Goal: Find specific page/section: Find specific page/section

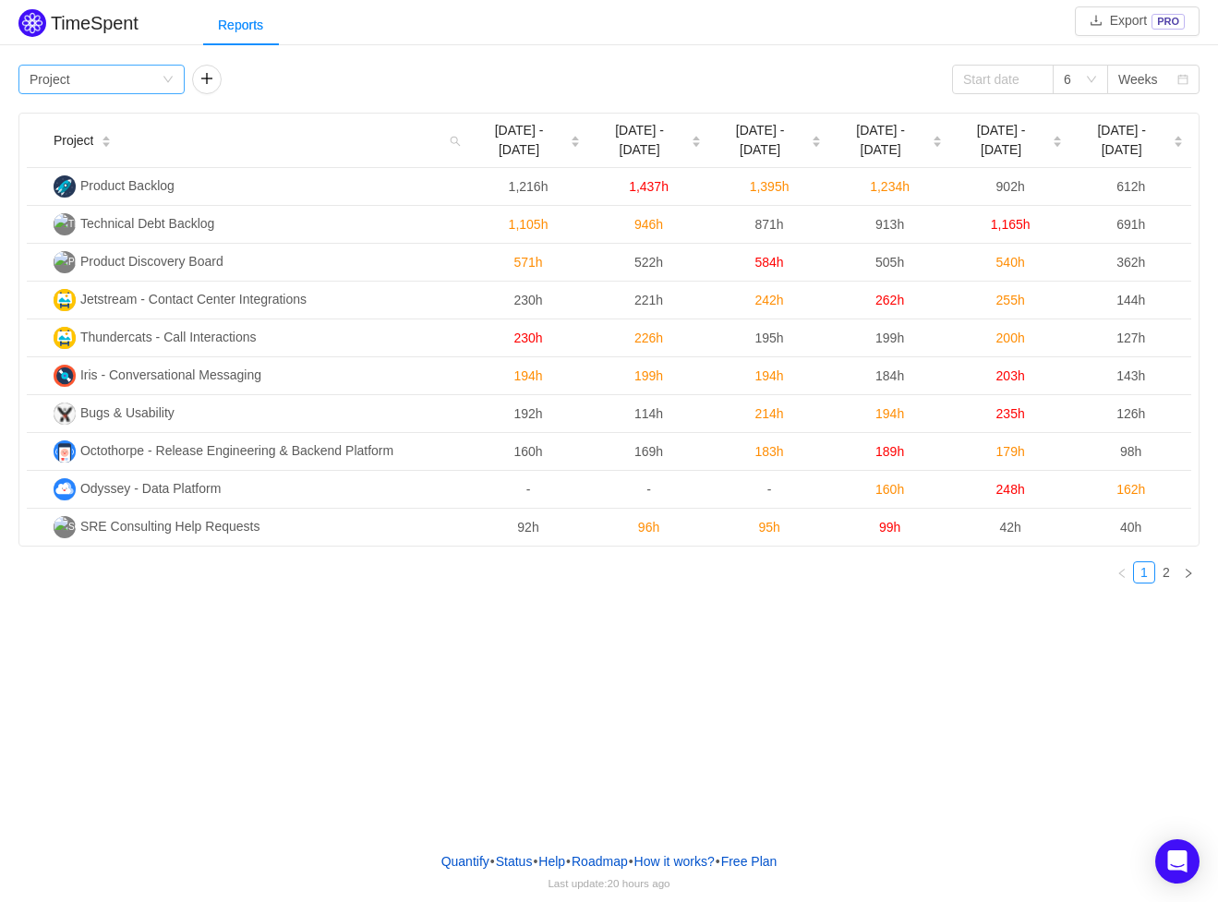
click at [169, 75] on icon "icon: down" at bounding box center [168, 79] width 11 height 11
click at [109, 145] on li "Team" at bounding box center [101, 146] width 166 height 30
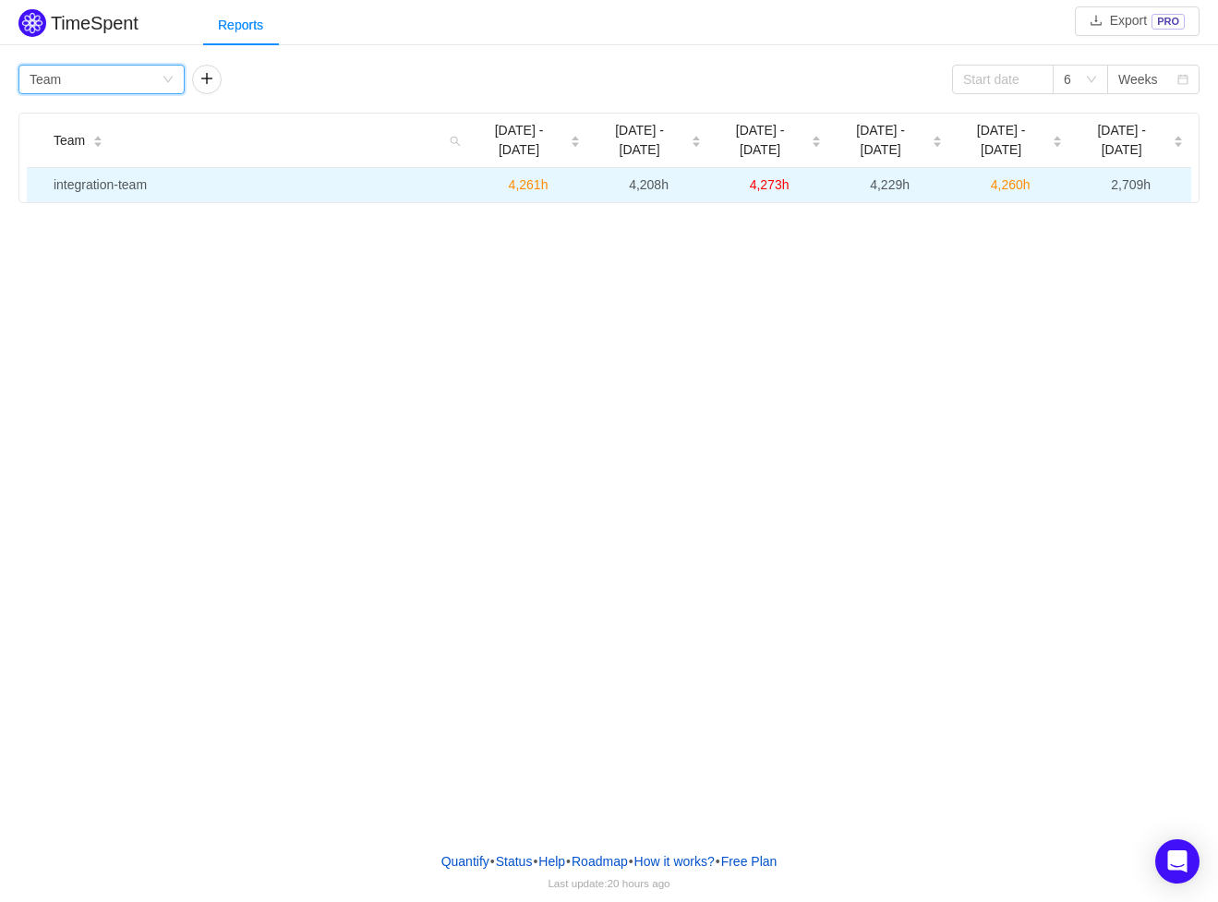
click at [152, 168] on td "integration-team" at bounding box center [257, 185] width 422 height 34
click at [111, 172] on td "integration-team" at bounding box center [257, 185] width 422 height 34
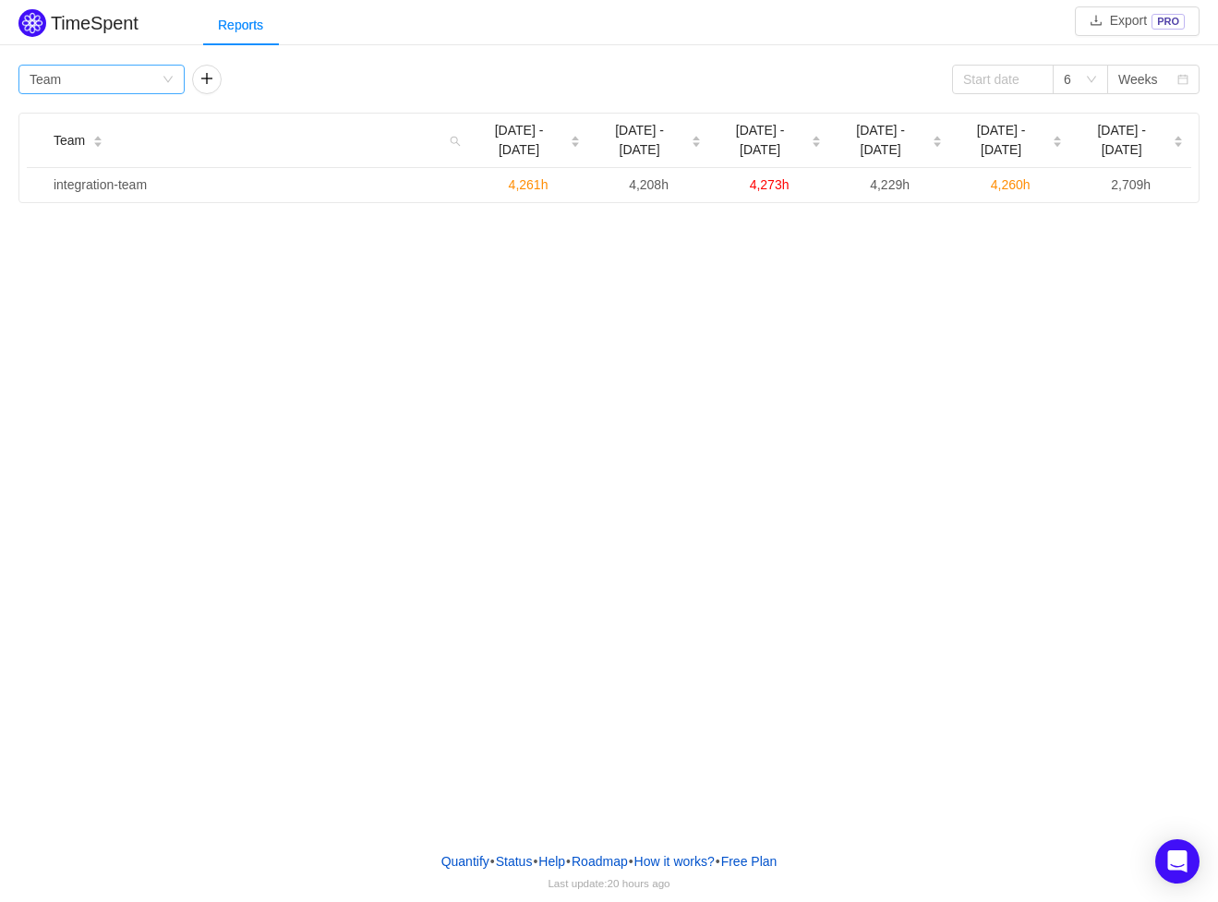
click at [175, 83] on div "Group by Team" at bounding box center [101, 80] width 166 height 30
click at [201, 82] on button "button" at bounding box center [207, 80] width 30 height 30
click at [247, 79] on div "Group by Person" at bounding box center [269, 80] width 132 height 28
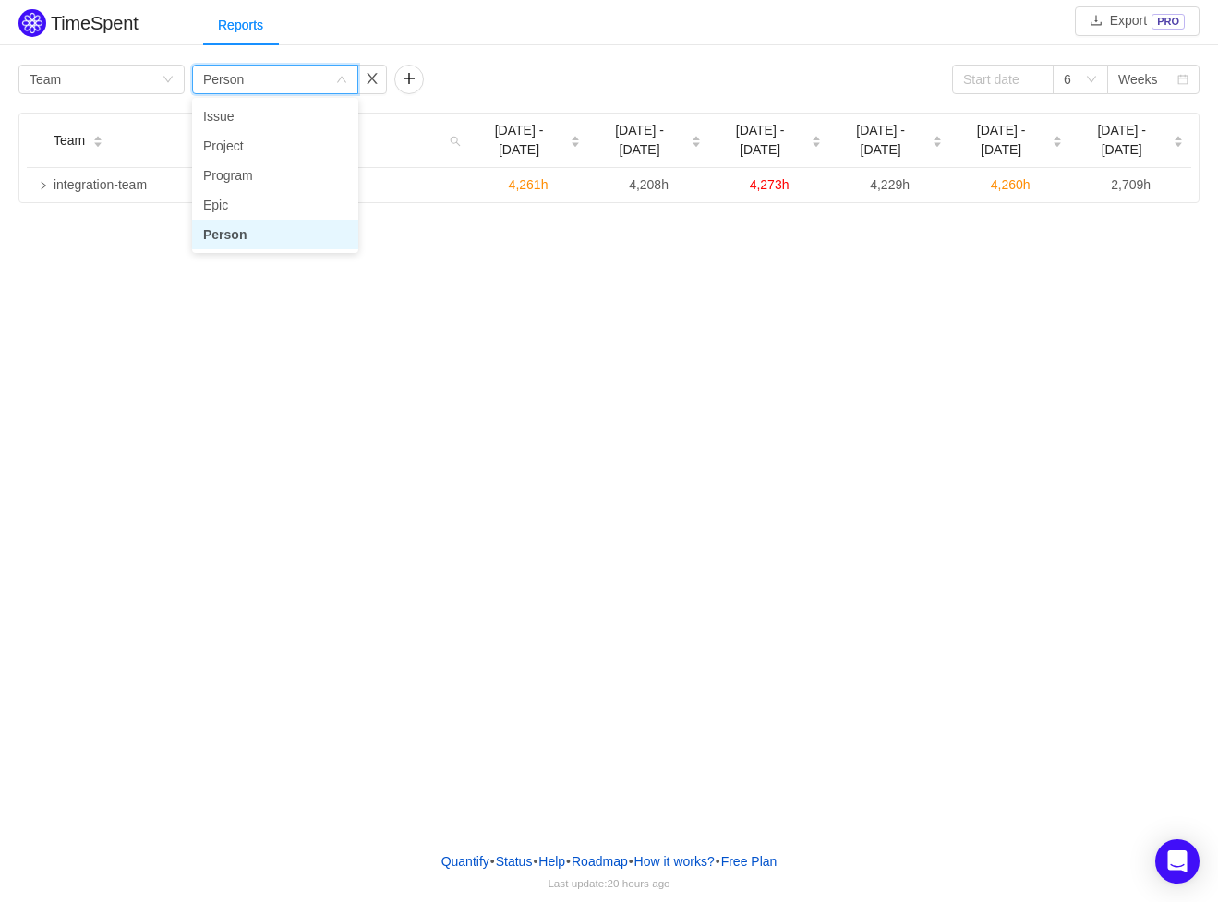
click at [242, 233] on li "Person" at bounding box center [275, 235] width 166 height 30
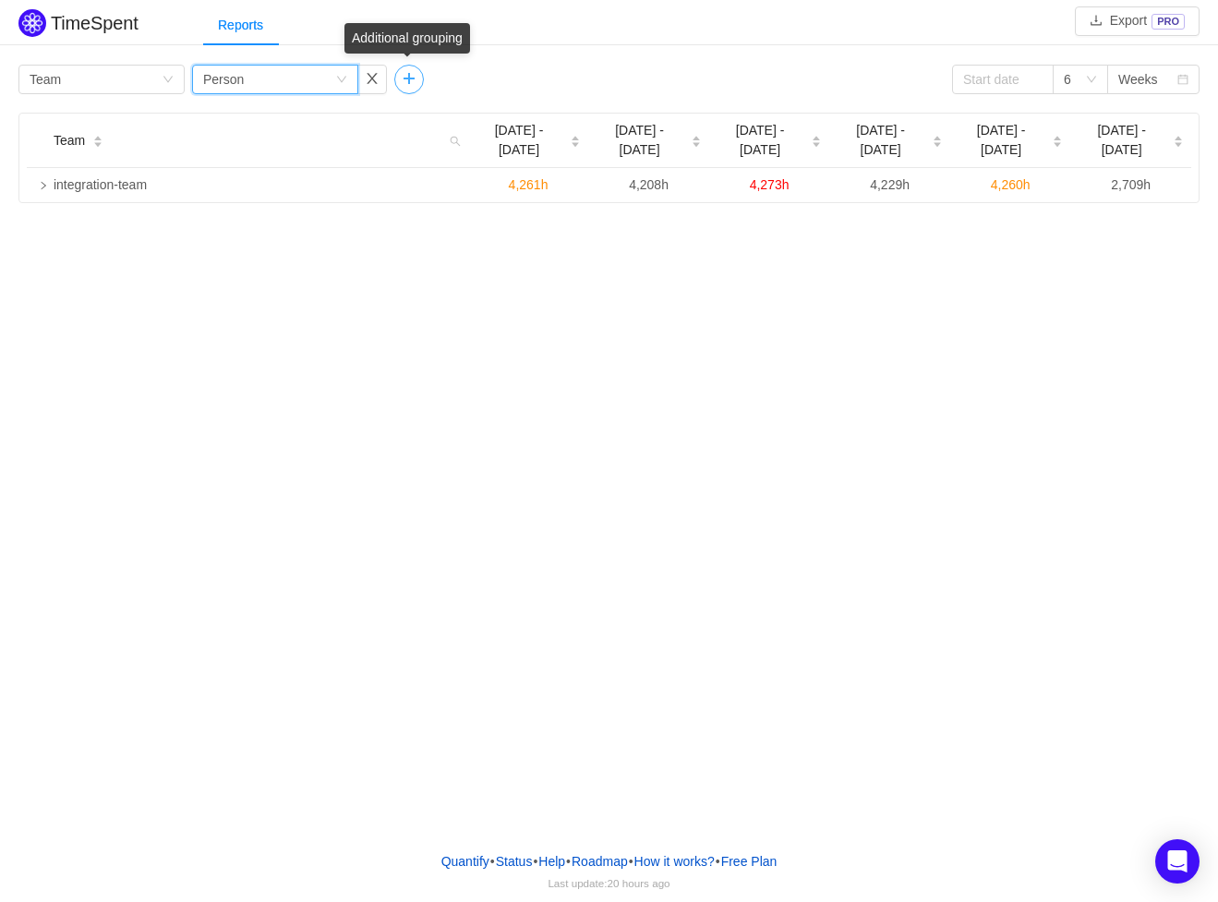
click at [403, 81] on button "button" at bounding box center [409, 80] width 30 height 30
click at [573, 85] on button "button" at bounding box center [575, 80] width 30 height 30
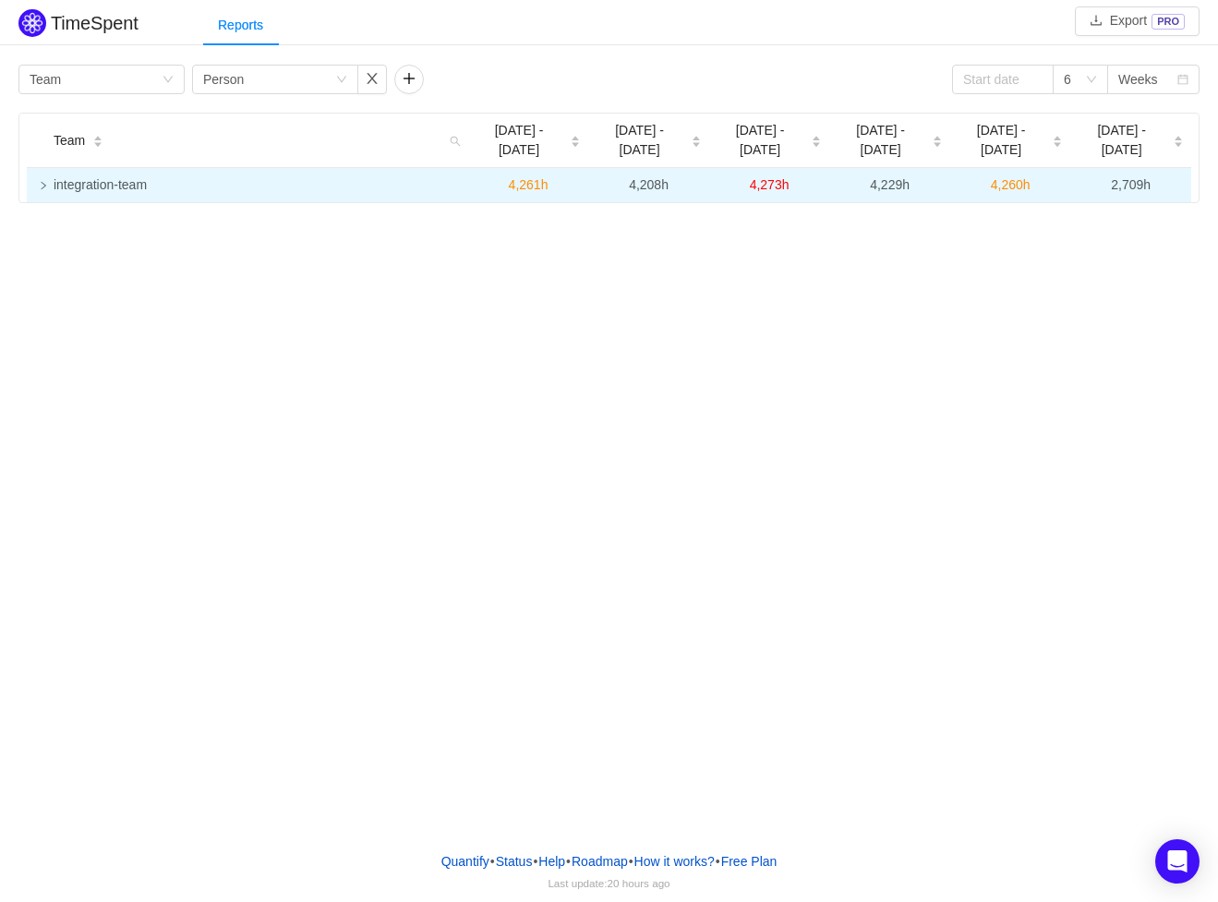
click at [41, 181] on icon "icon: right" at bounding box center [43, 185] width 9 height 9
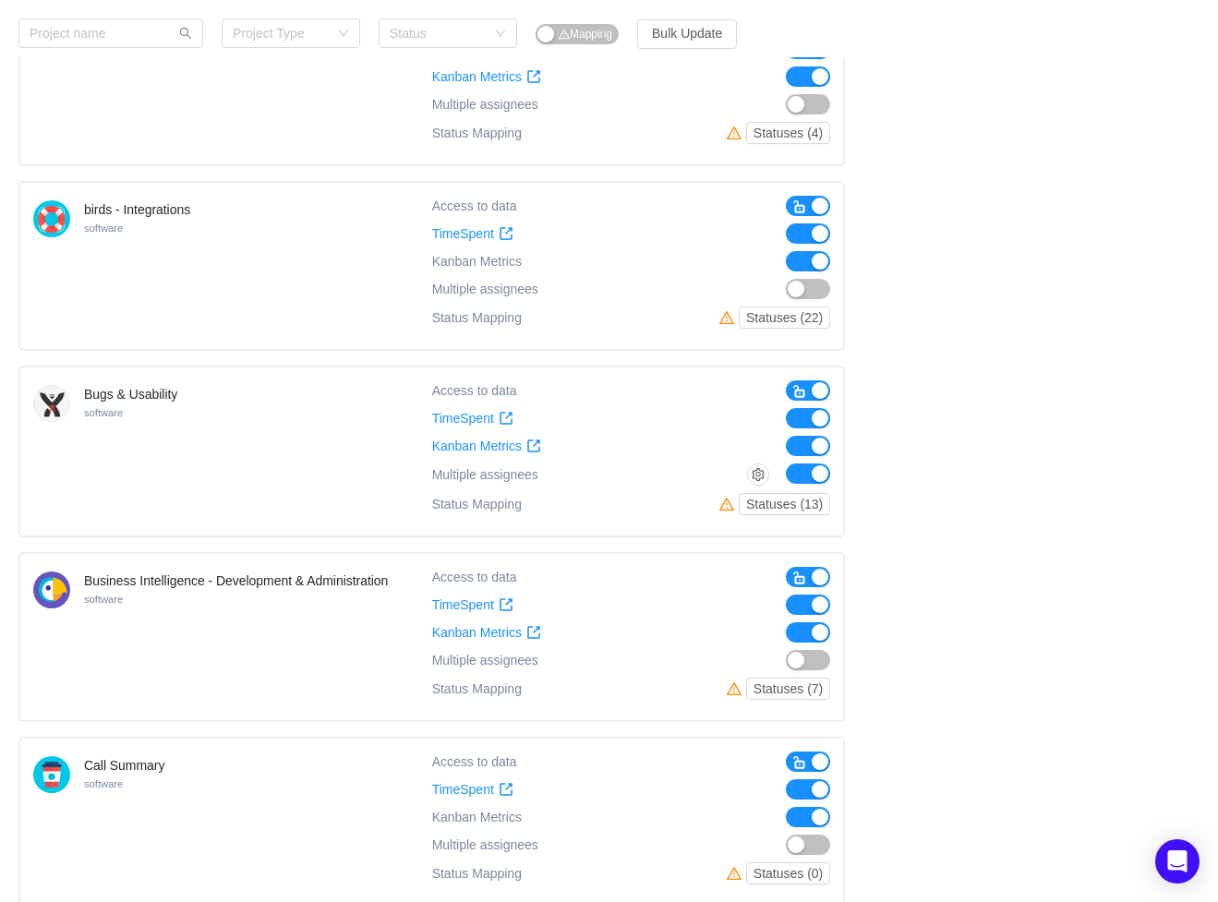
scroll to position [1101, 0]
